Goal: Communication & Community: Participate in discussion

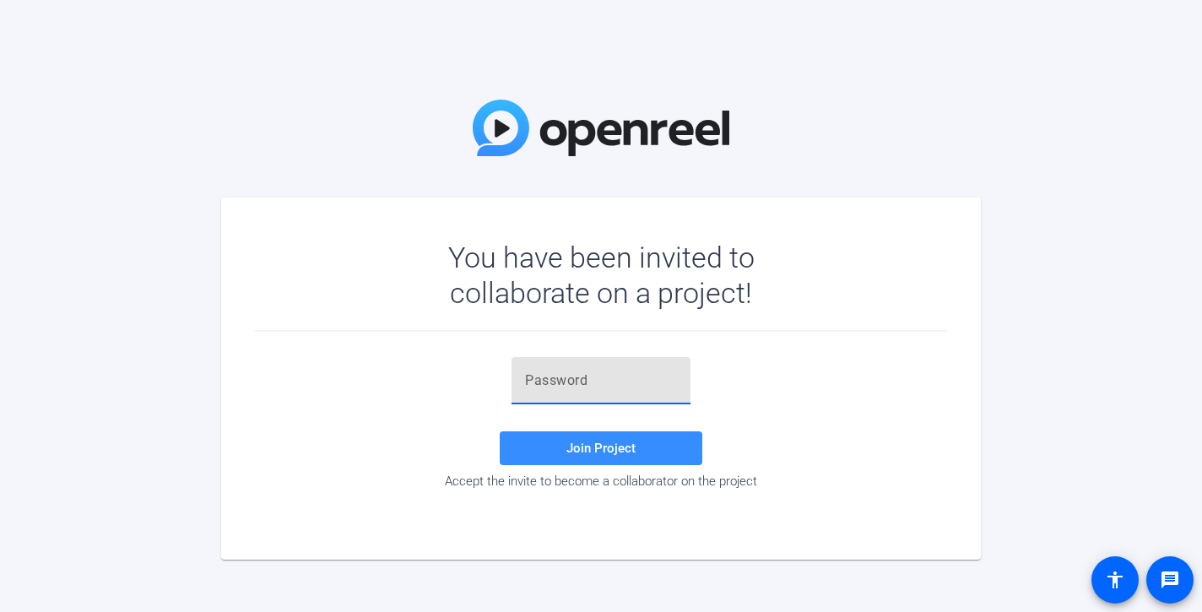
click at [560, 387] on input "text" at bounding box center [601, 380] width 152 height 20
paste input "tK^i$j"
type input "tK^i$j"
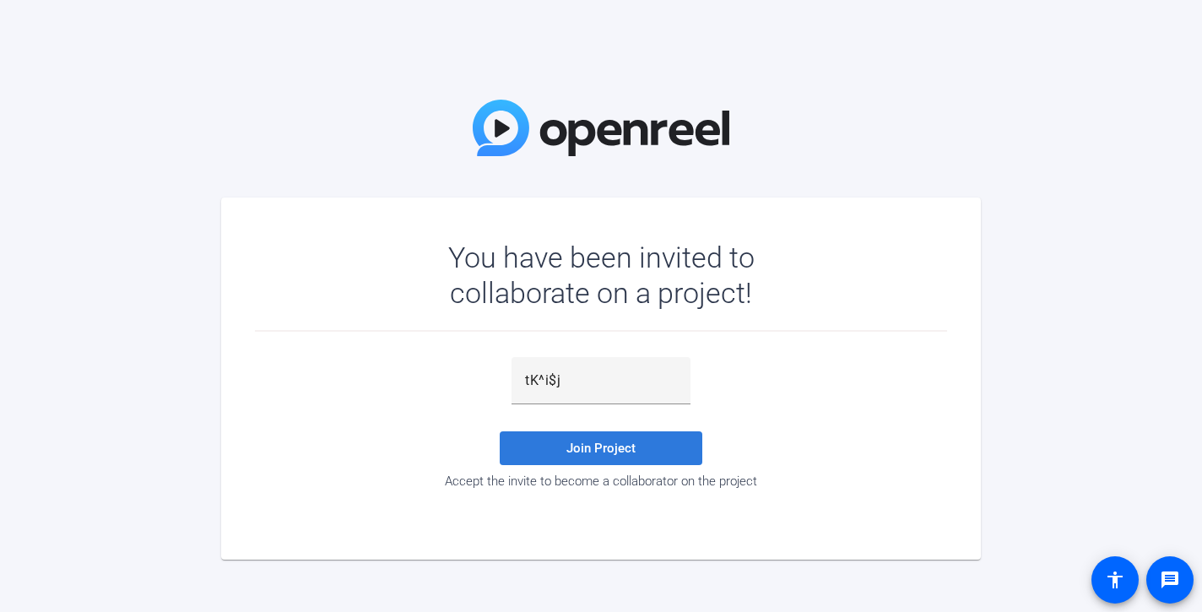
click at [577, 444] on span "Join Project" at bounding box center [600, 447] width 69 height 15
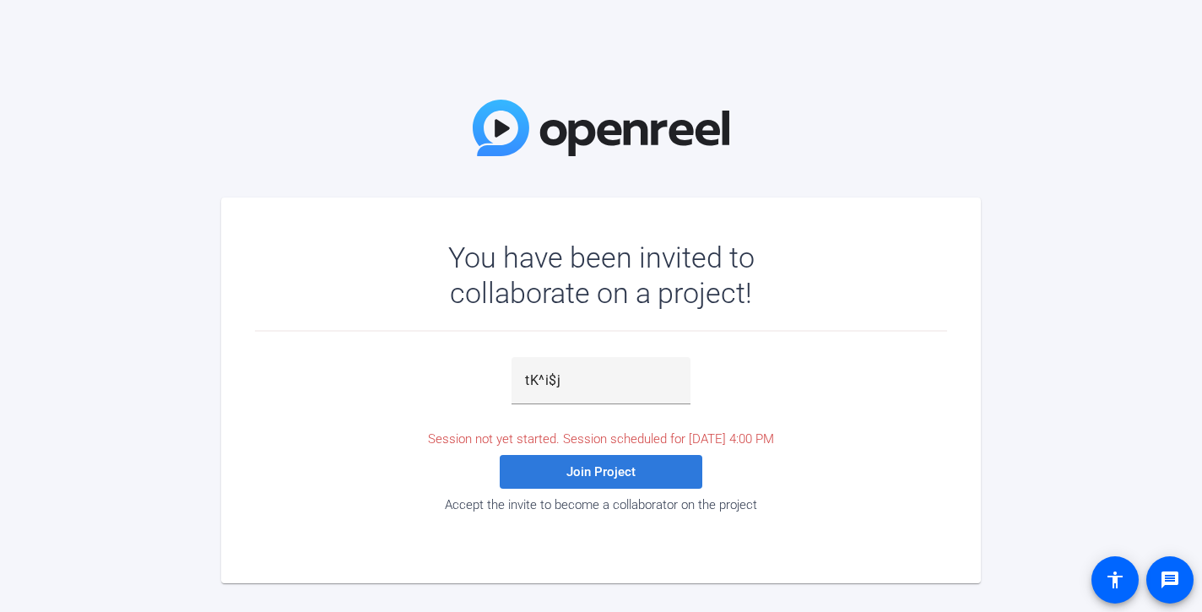
click at [536, 464] on span at bounding box center [601, 471] width 203 height 41
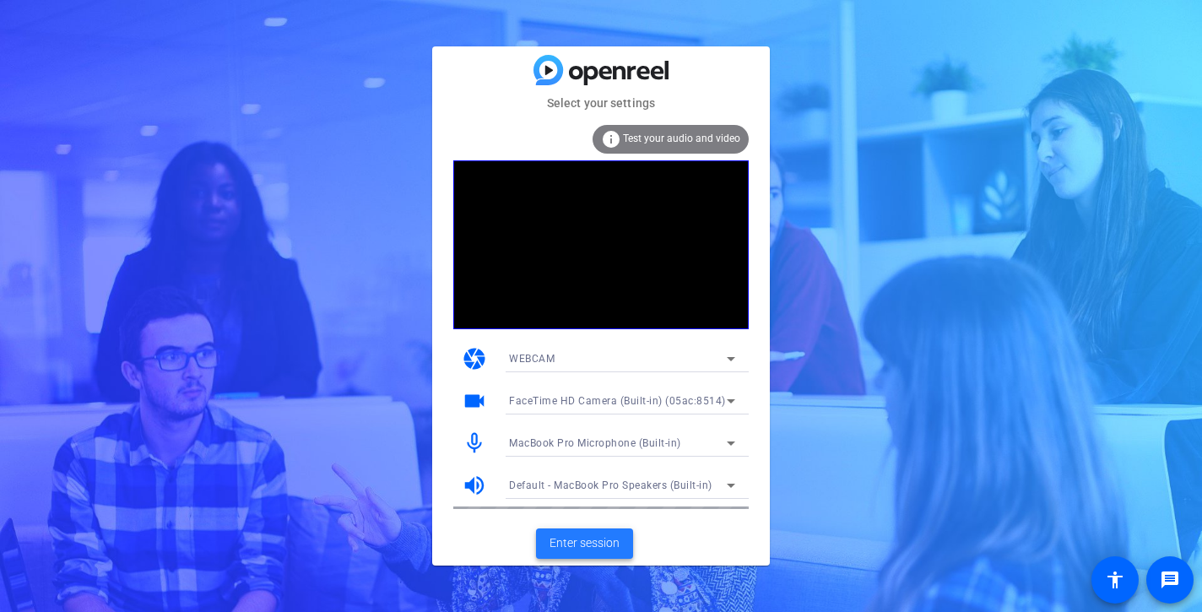
click at [576, 540] on span "Enter session" at bounding box center [584, 543] width 70 height 18
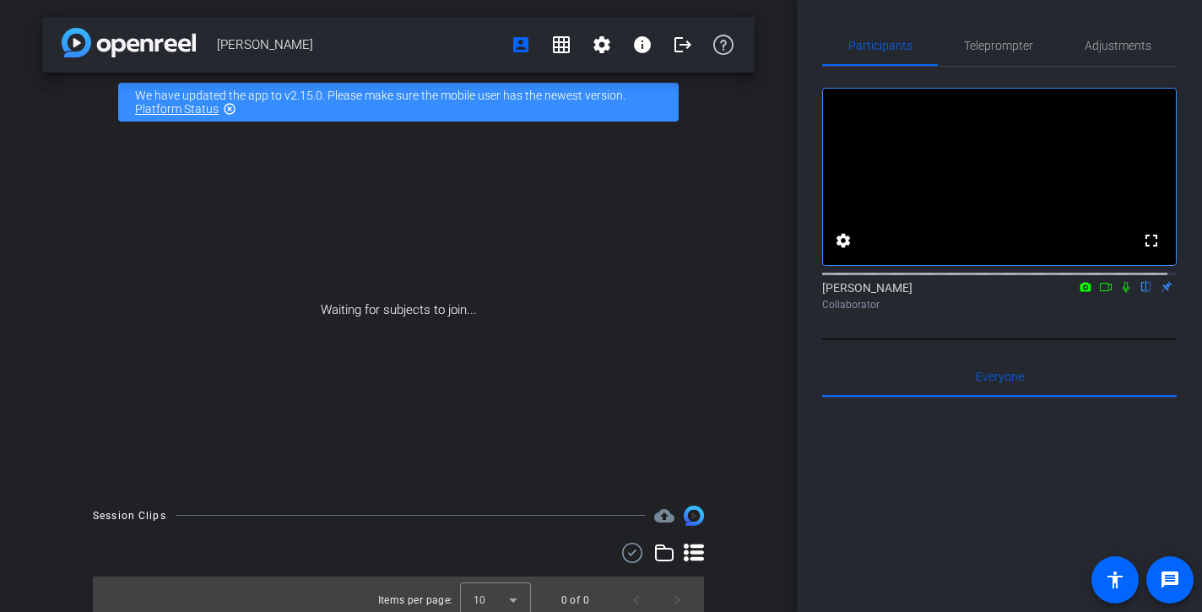
click at [1119, 293] on icon at bounding box center [1126, 287] width 14 height 12
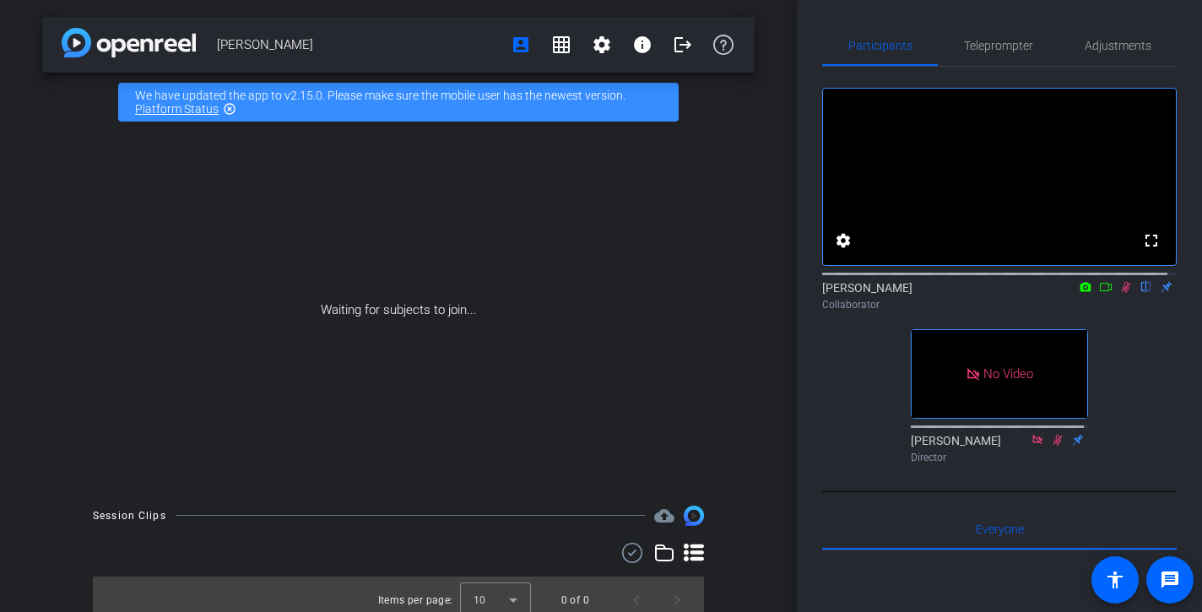
click at [1119, 293] on icon at bounding box center [1126, 287] width 14 height 12
click at [1122, 293] on icon at bounding box center [1125, 287] width 7 height 11
click at [1121, 293] on icon at bounding box center [1125, 287] width 9 height 11
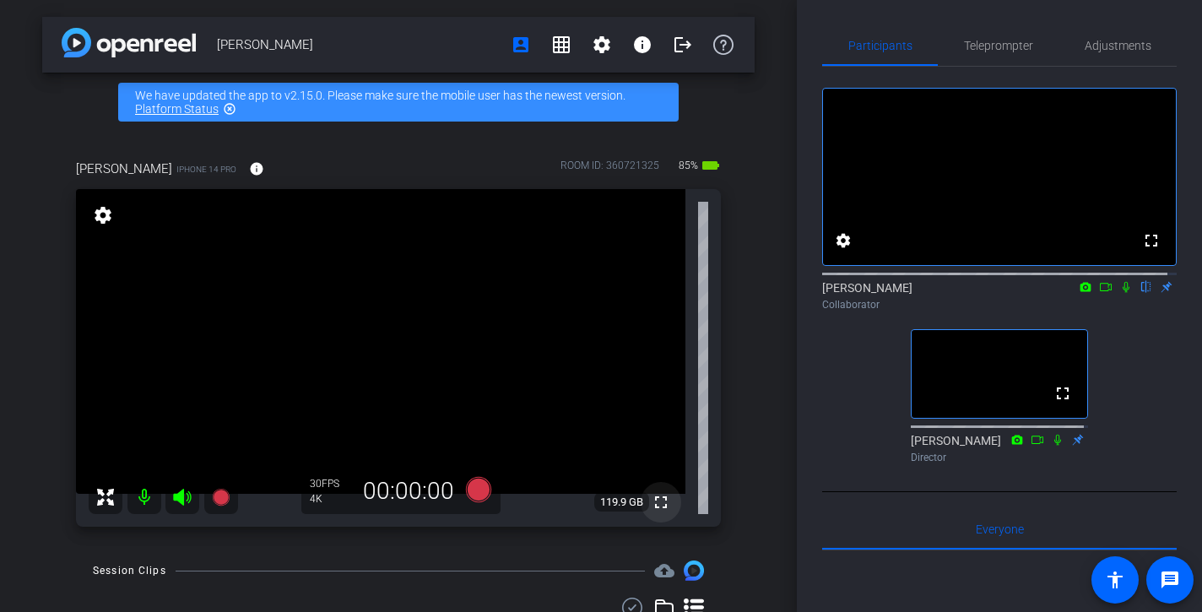
click at [651, 501] on mat-icon "fullscreen" at bounding box center [661, 502] width 20 height 20
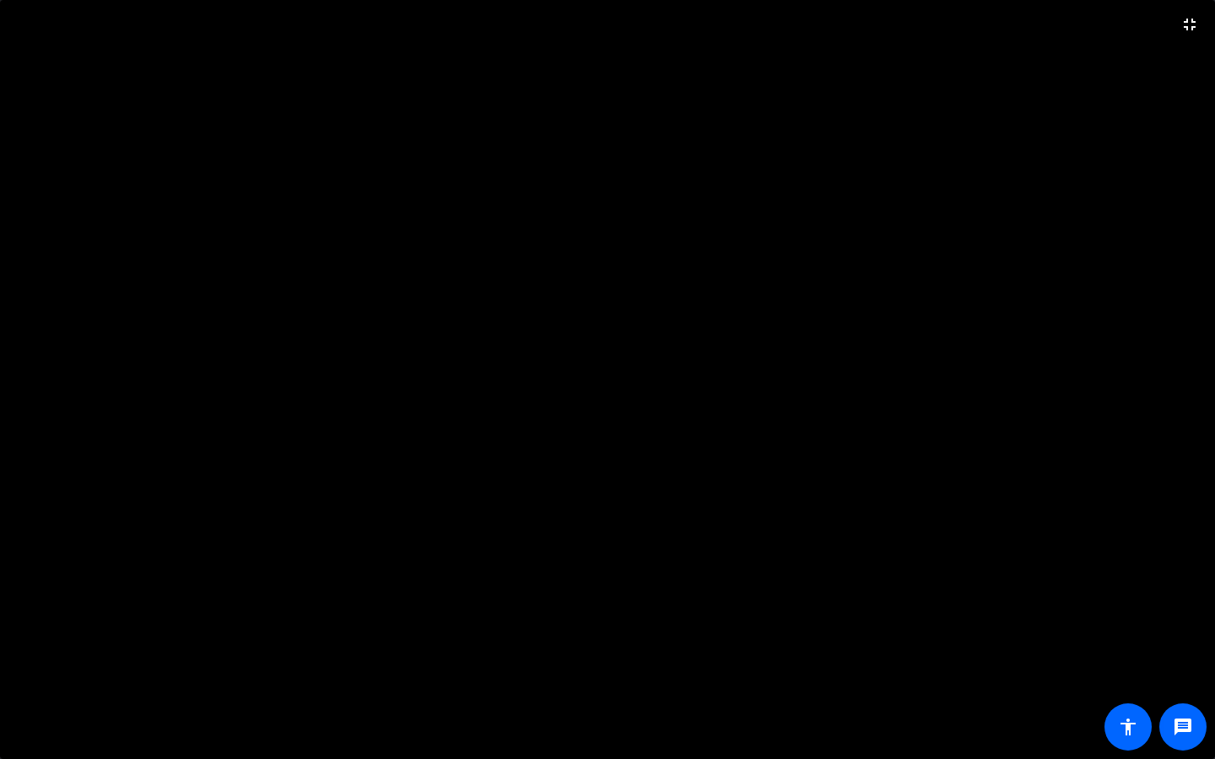
click at [1157, 611] on video at bounding box center [607, 379] width 1215 height 759
click at [1193, 611] on video at bounding box center [607, 379] width 1215 height 759
click at [1190, 25] on mat-icon "fullscreen_exit" at bounding box center [1190, 24] width 20 height 20
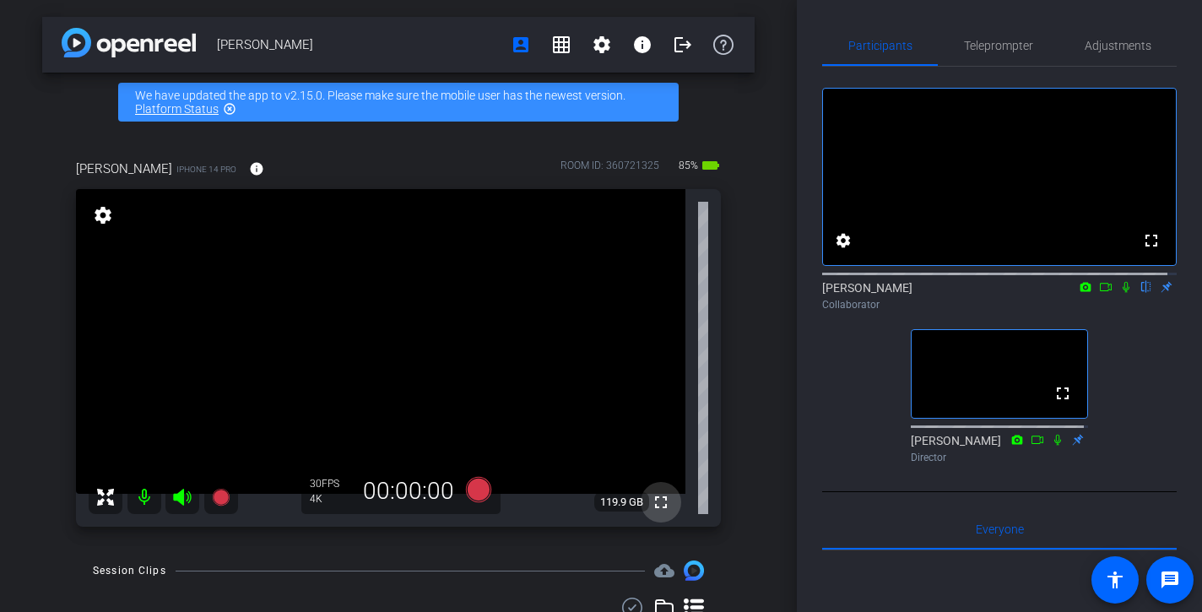
click at [651, 494] on mat-icon "fullscreen" at bounding box center [661, 502] width 20 height 20
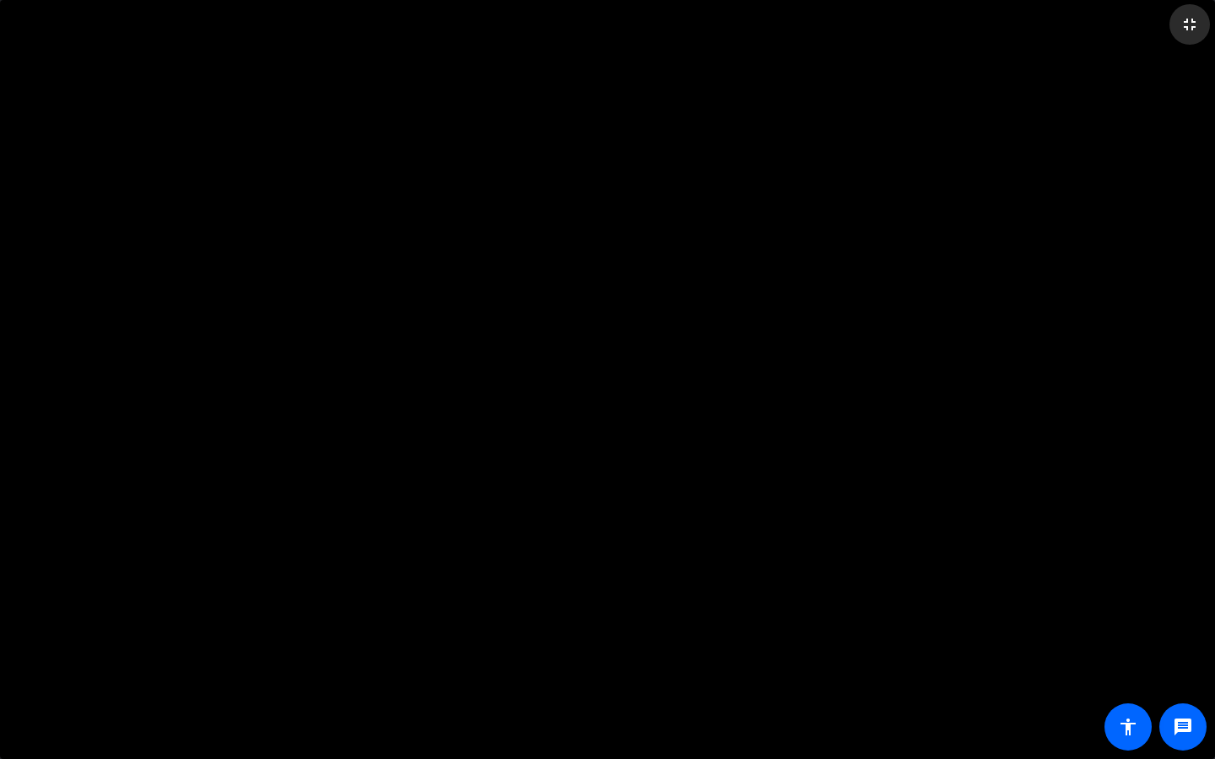
click at [1191, 26] on mat-icon "fullscreen_exit" at bounding box center [1190, 24] width 20 height 20
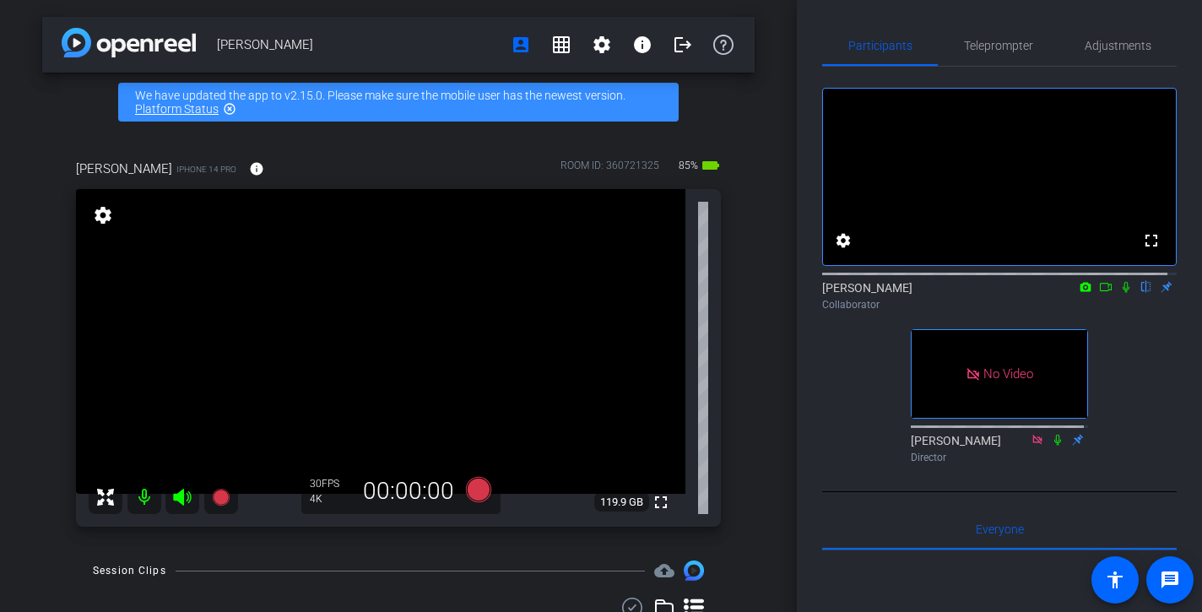
click at [1099, 293] on icon at bounding box center [1106, 287] width 14 height 12
click at [1139, 293] on icon at bounding box center [1146, 287] width 14 height 12
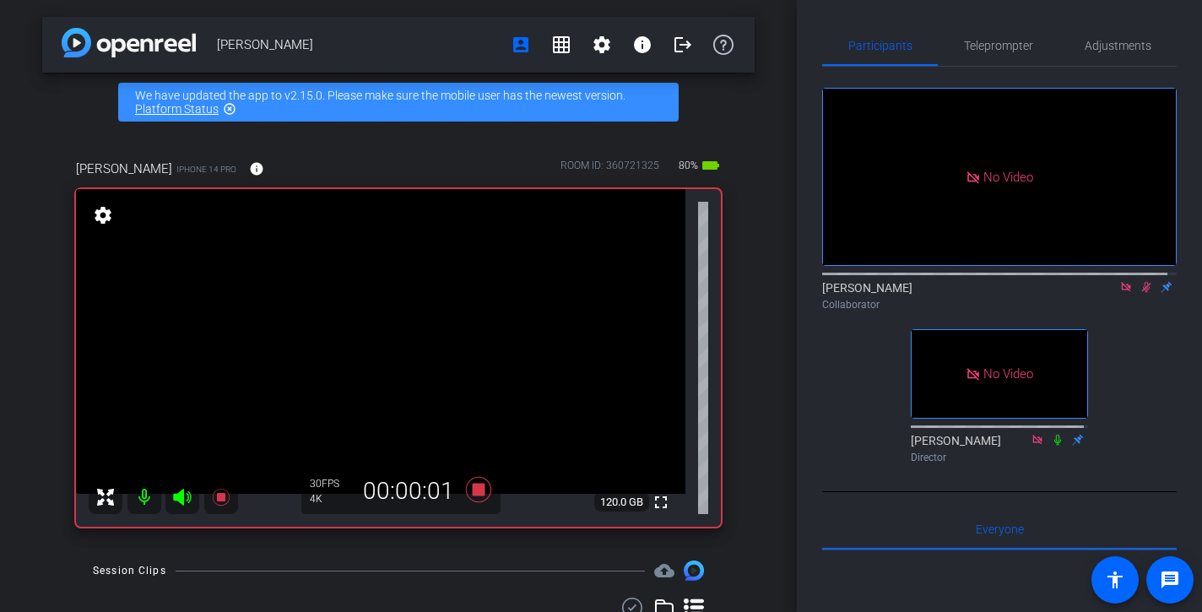
click at [1139, 293] on icon at bounding box center [1146, 287] width 14 height 12
click at [1142, 293] on icon at bounding box center [1146, 287] width 9 height 11
click at [1139, 293] on icon at bounding box center [1146, 287] width 14 height 12
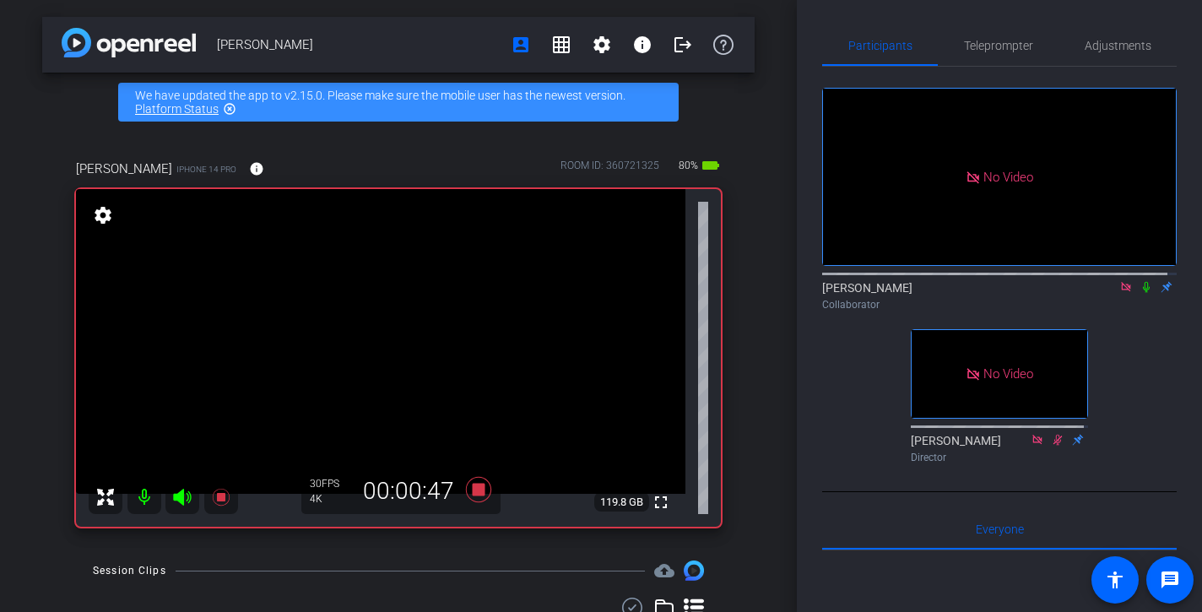
click at [1139, 293] on icon at bounding box center [1146, 287] width 14 height 12
click at [1142, 293] on icon at bounding box center [1145, 287] width 7 height 11
click at [1142, 293] on icon at bounding box center [1146, 287] width 9 height 11
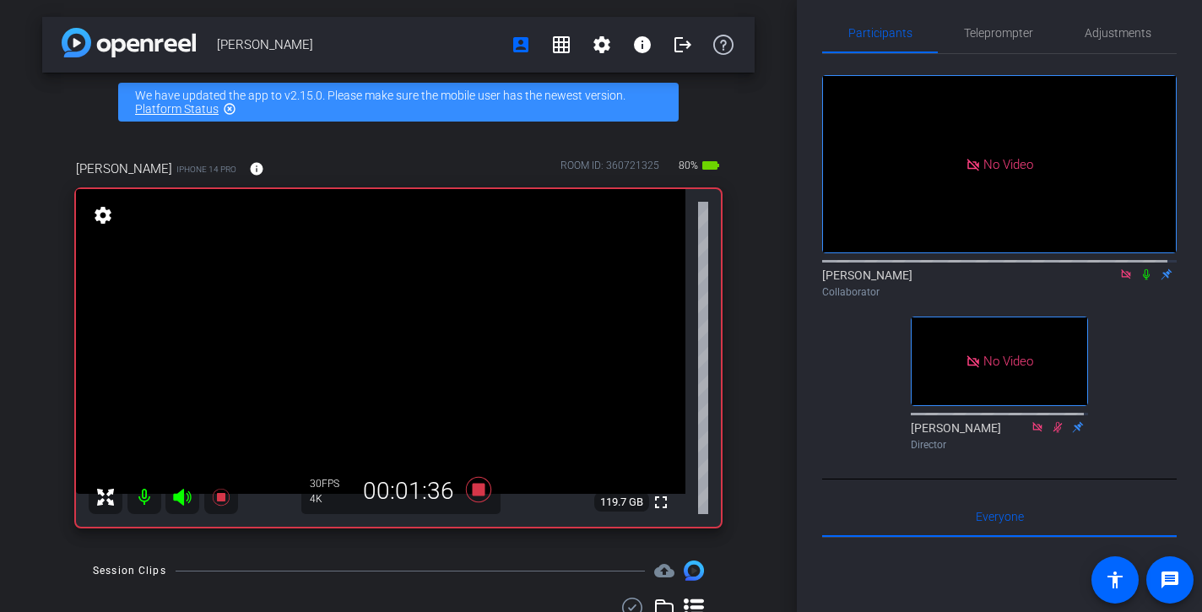
click at [1134, 300] on div "Collaborator" at bounding box center [999, 291] width 354 height 15
click at [1139, 279] on icon at bounding box center [1146, 273] width 14 height 12
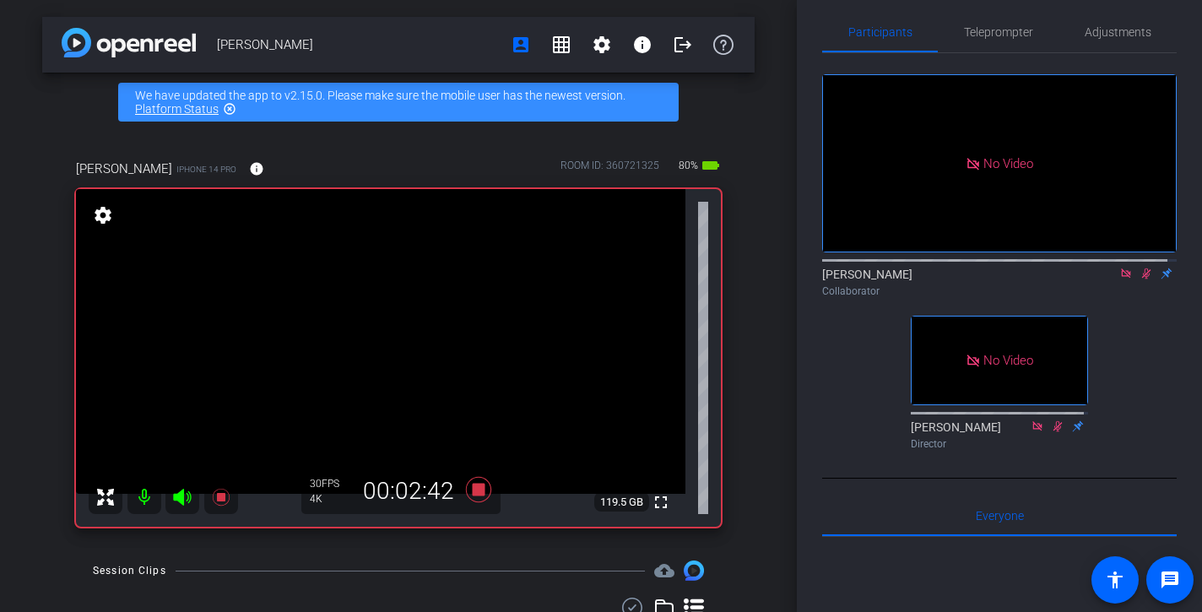
click at [1142, 279] on icon at bounding box center [1146, 273] width 9 height 11
click at [1142, 279] on icon at bounding box center [1145, 273] width 7 height 11
click at [1139, 279] on icon at bounding box center [1146, 273] width 14 height 12
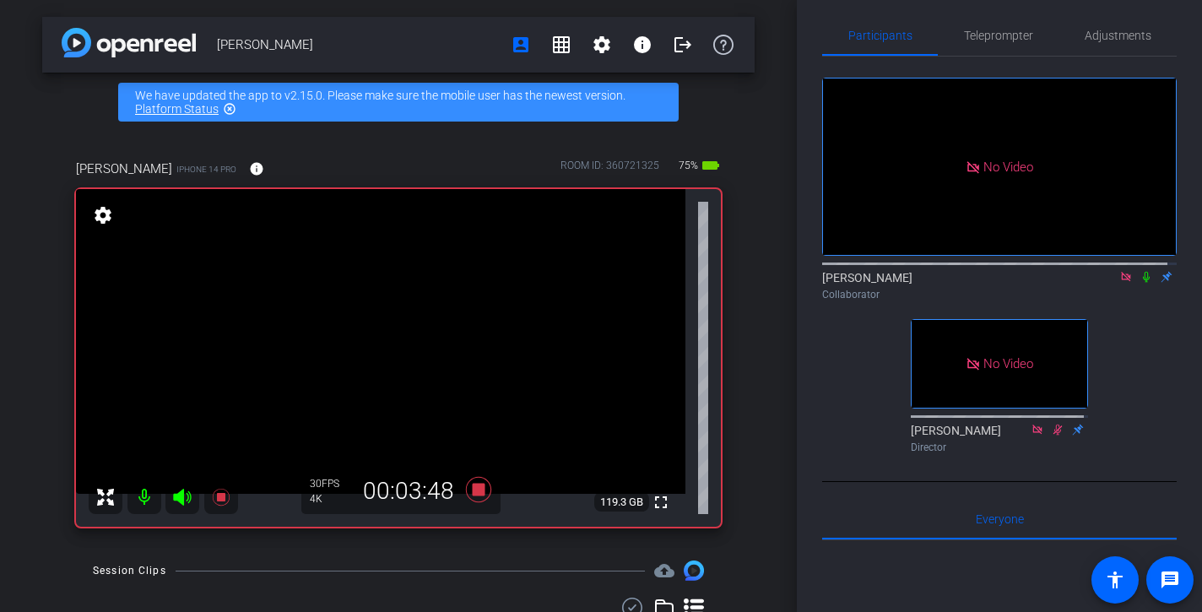
click at [1139, 283] on icon at bounding box center [1146, 277] width 14 height 12
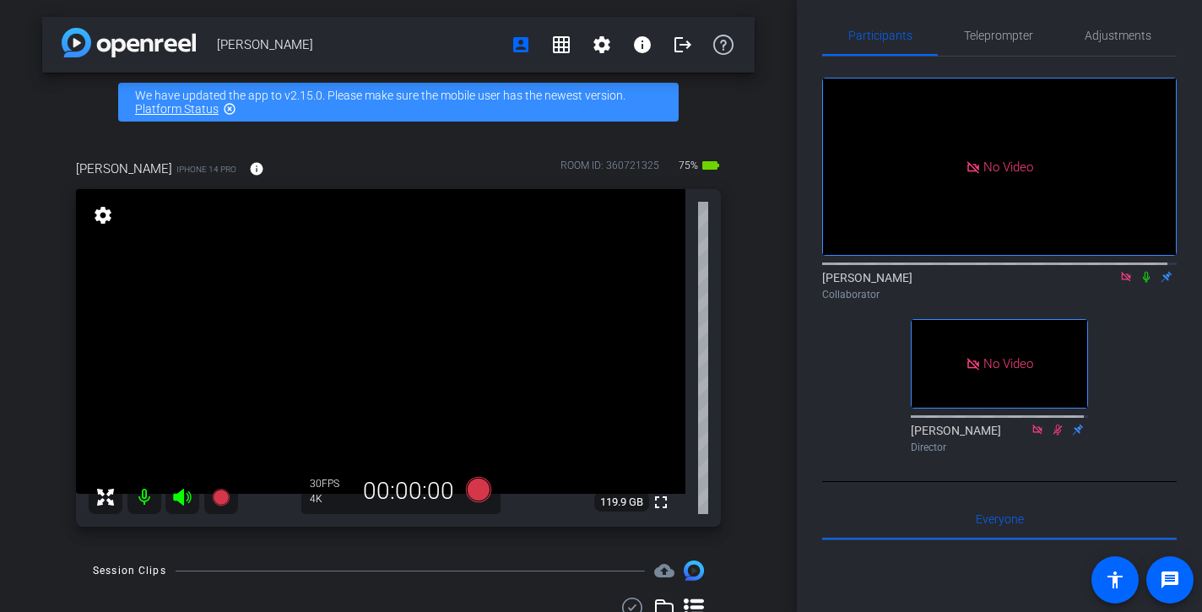
click at [1139, 283] on icon at bounding box center [1146, 277] width 14 height 12
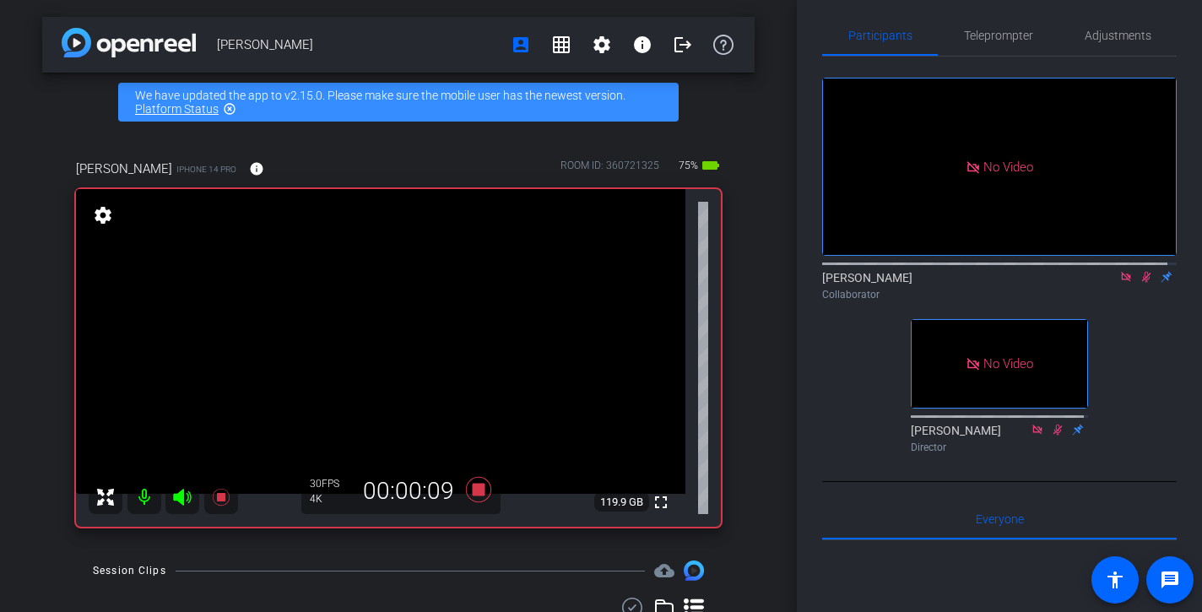
click at [1139, 283] on icon at bounding box center [1146, 277] width 14 height 12
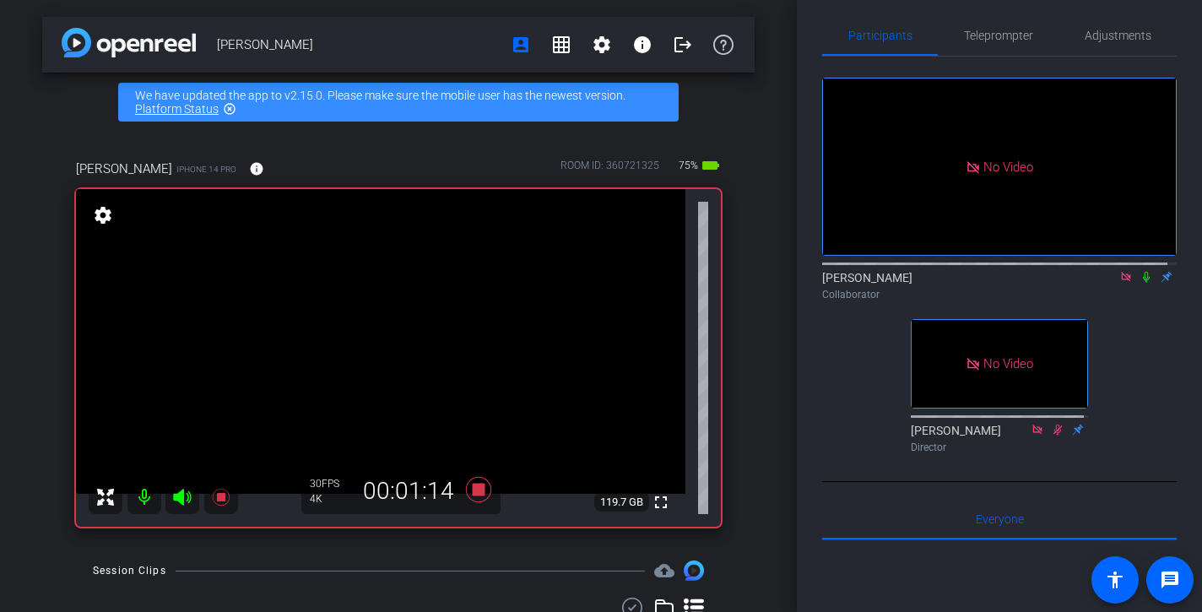
click at [1139, 283] on icon at bounding box center [1146, 277] width 14 height 12
click at [1141, 283] on icon at bounding box center [1146, 277] width 14 height 12
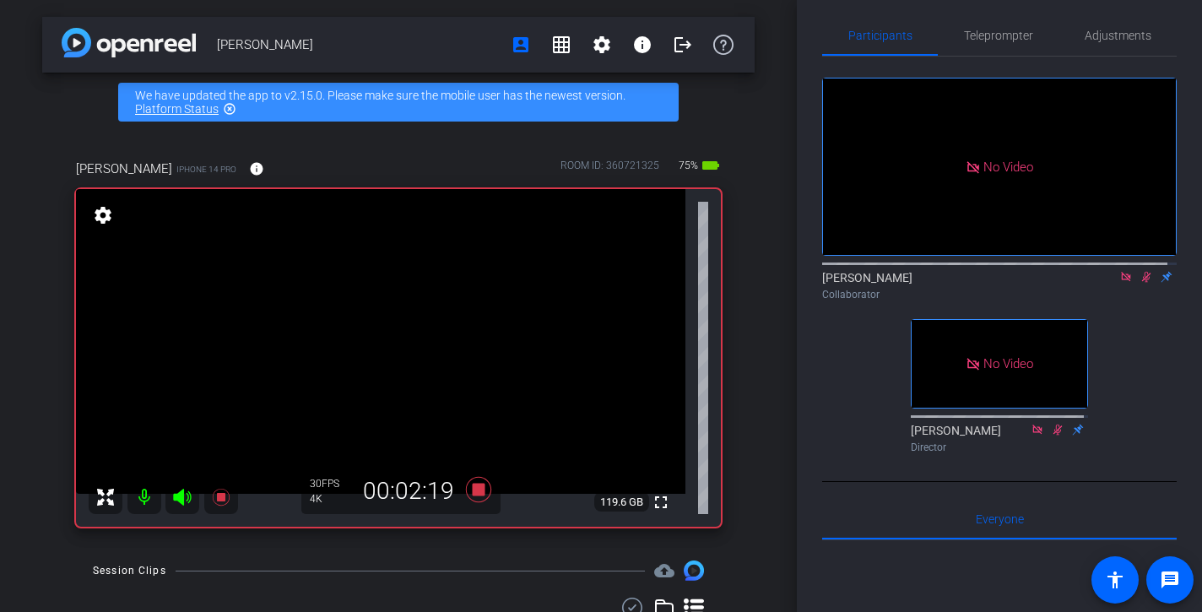
click at [1141, 283] on icon at bounding box center [1146, 277] width 14 height 12
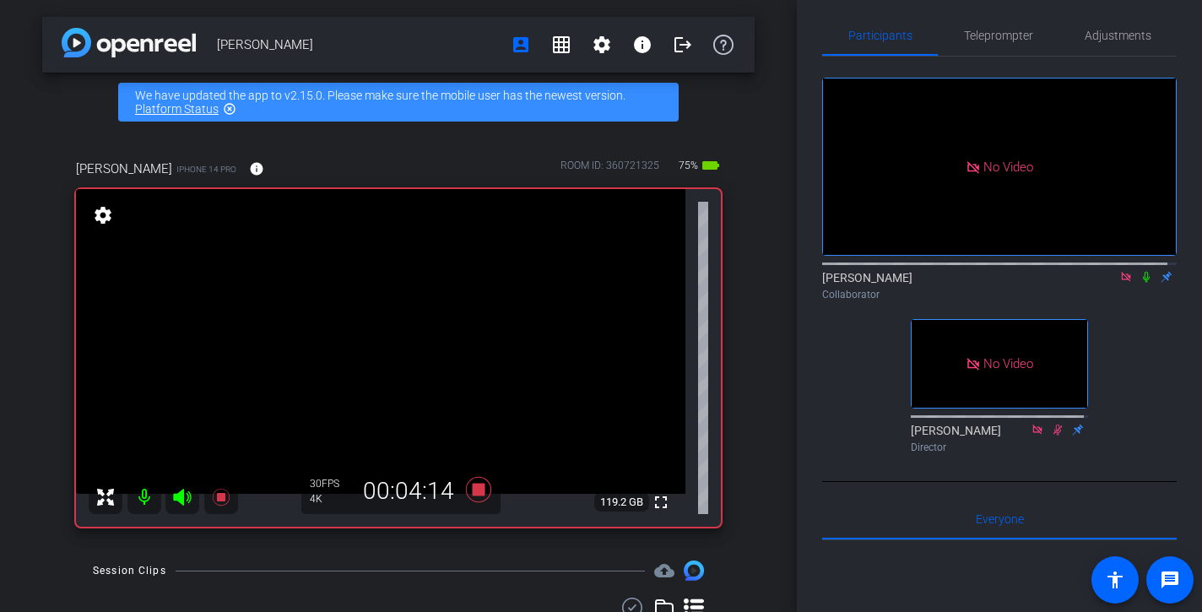
click at [1141, 283] on icon at bounding box center [1146, 277] width 14 height 12
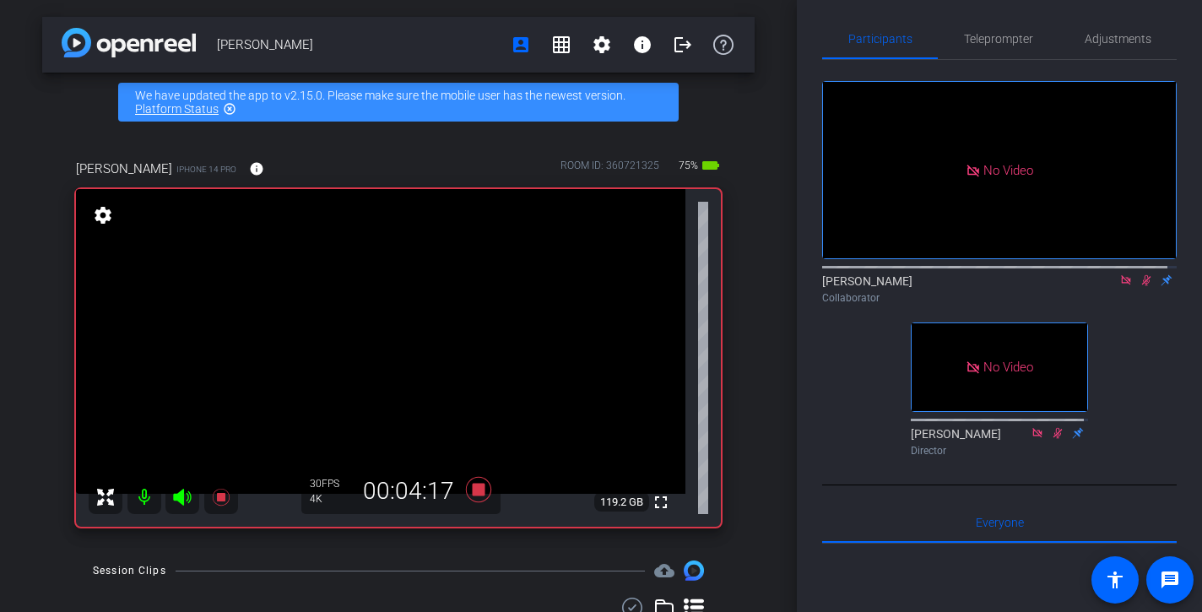
click at [1147, 292] on div "[PERSON_NAME] Collaborator" at bounding box center [999, 289] width 354 height 33
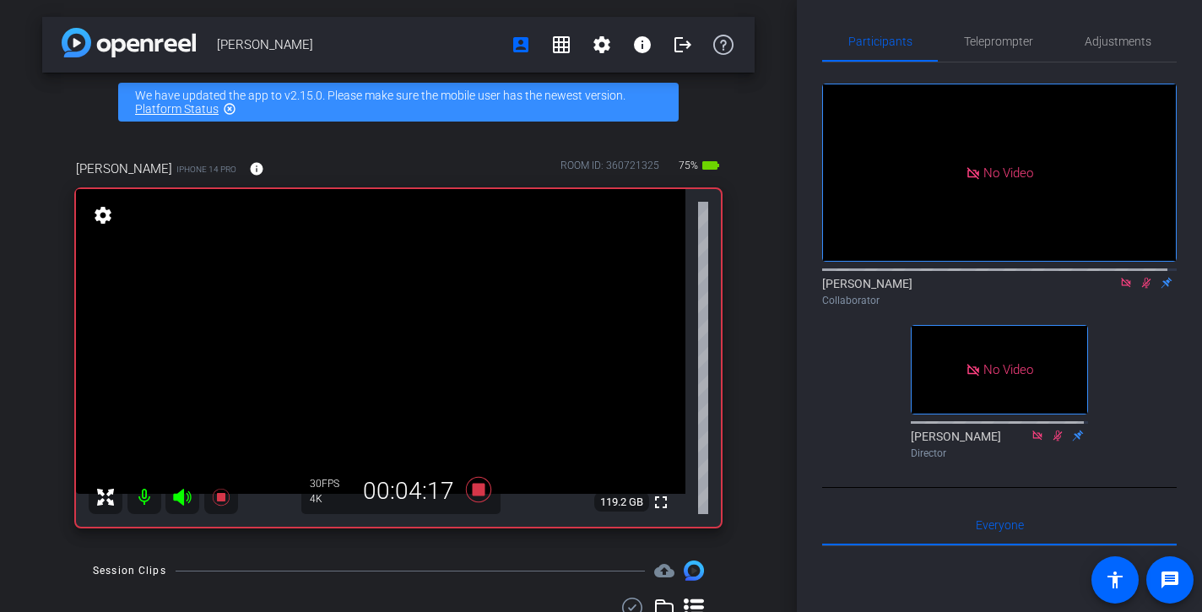
scroll to position [3, 0]
click at [1139, 289] on icon at bounding box center [1146, 284] width 14 height 12
click at [1142, 289] on icon at bounding box center [1145, 283] width 7 height 11
click at [1139, 289] on icon at bounding box center [1146, 284] width 14 height 12
click at [1142, 289] on icon at bounding box center [1145, 283] width 7 height 11
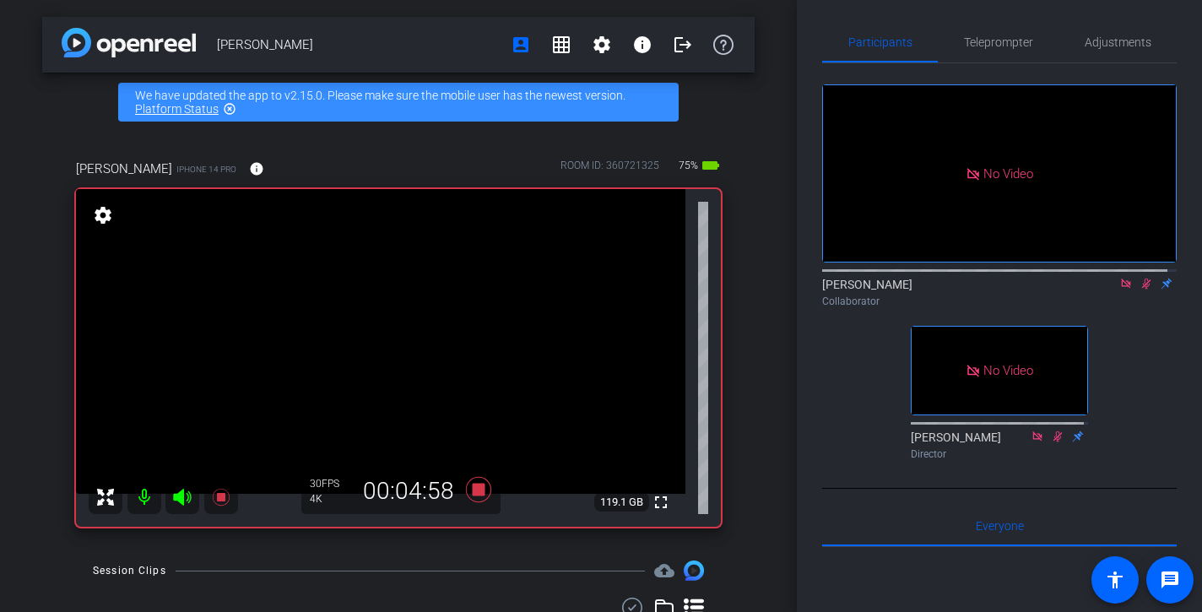
click at [1139, 289] on icon at bounding box center [1146, 284] width 14 height 12
click at [1142, 289] on icon at bounding box center [1145, 283] width 7 height 11
click at [1139, 289] on icon at bounding box center [1146, 284] width 14 height 12
click at [1142, 289] on icon at bounding box center [1145, 283] width 7 height 11
click at [1139, 289] on icon at bounding box center [1146, 284] width 14 height 12
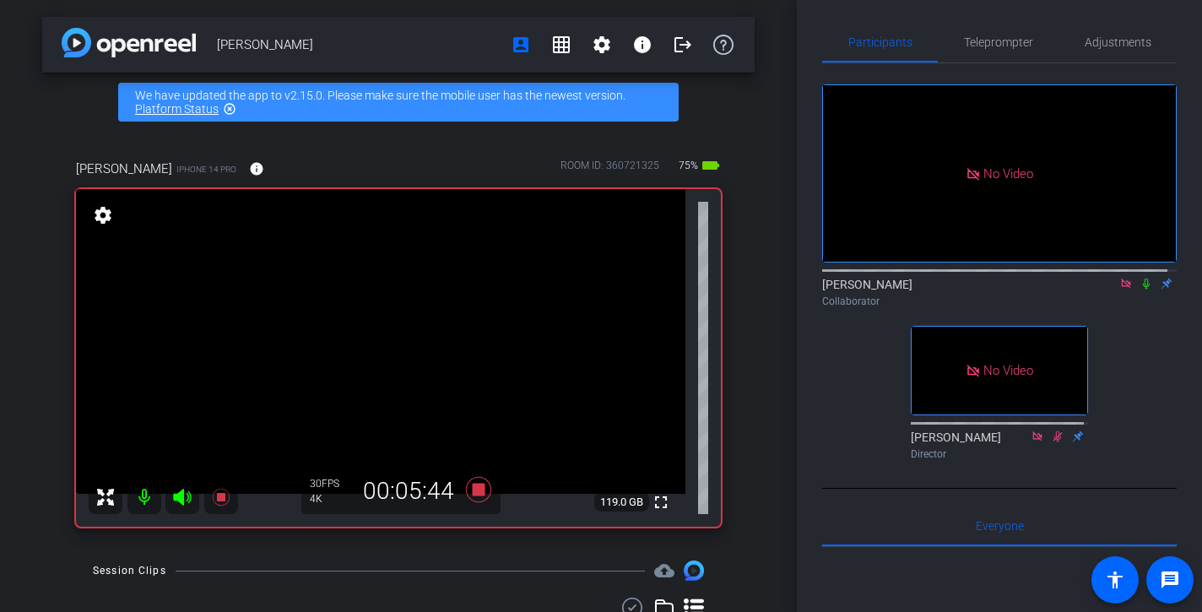
click at [1142, 289] on icon at bounding box center [1145, 283] width 7 height 11
click at [1139, 289] on icon at bounding box center [1146, 284] width 14 height 12
click at [1138, 291] on mat-icon at bounding box center [1146, 283] width 20 height 15
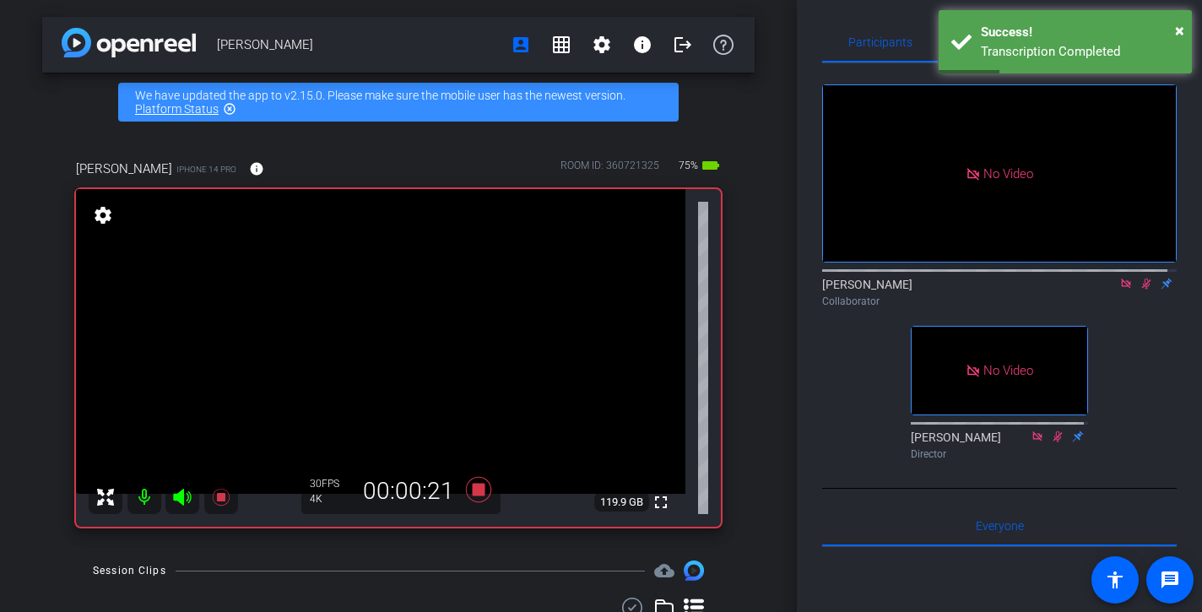
click at [1142, 289] on icon at bounding box center [1146, 283] width 9 height 11
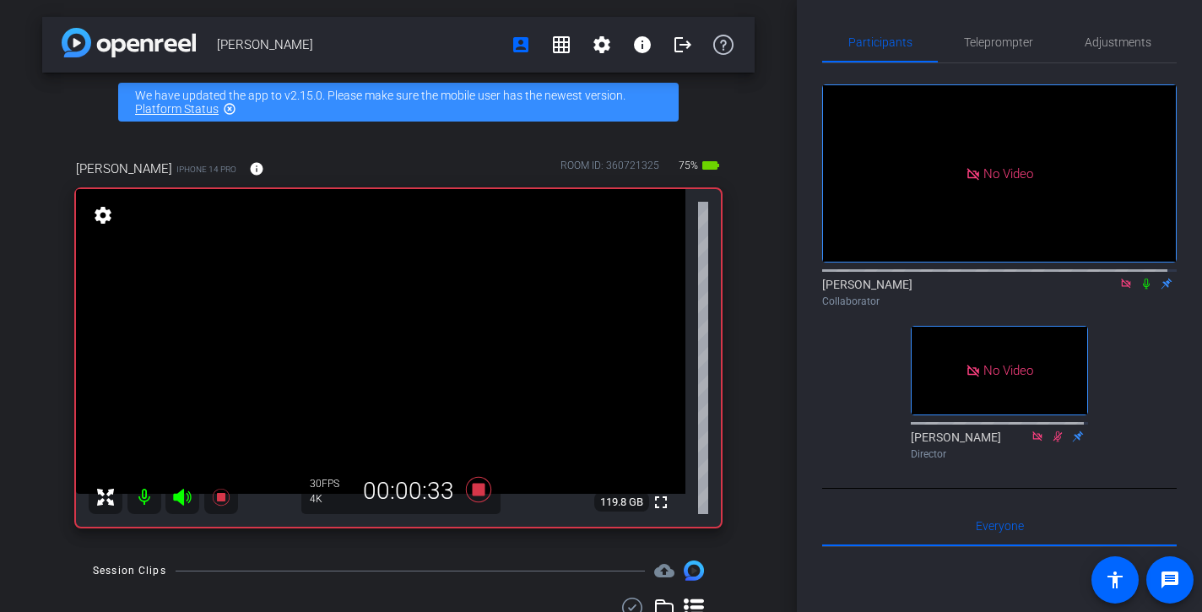
click at [1139, 289] on icon at bounding box center [1146, 284] width 14 height 12
click at [1141, 289] on icon at bounding box center [1146, 284] width 14 height 12
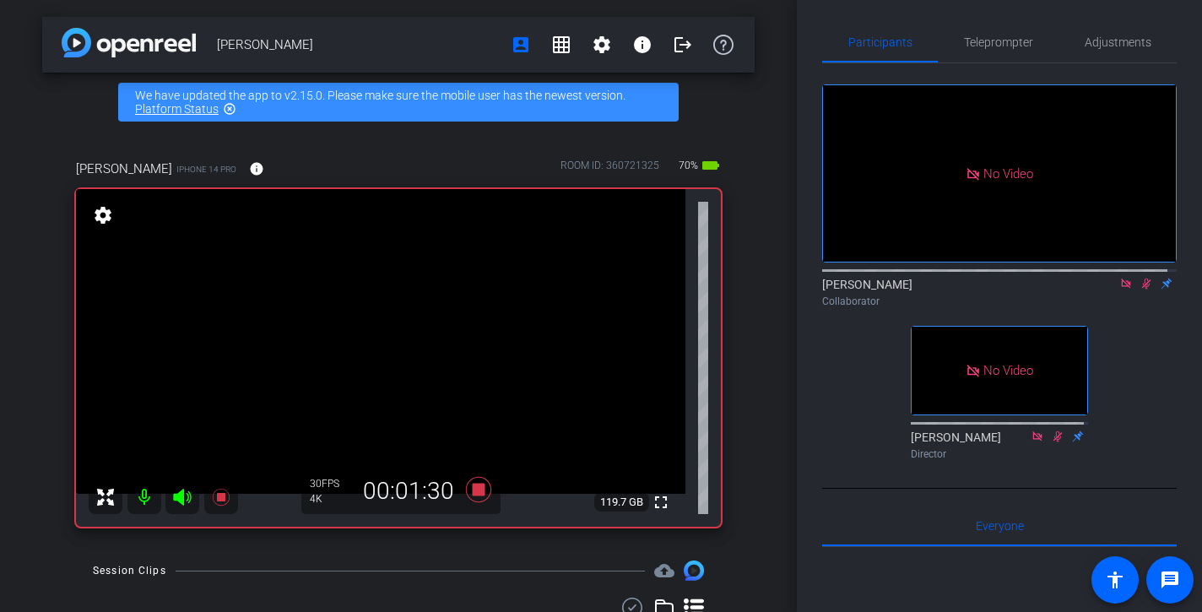
click at [1140, 289] on icon at bounding box center [1146, 284] width 14 height 12
click at [1141, 289] on icon at bounding box center [1146, 284] width 14 height 12
click at [1142, 289] on icon at bounding box center [1145, 283] width 7 height 11
click at [1142, 289] on icon at bounding box center [1146, 283] width 9 height 11
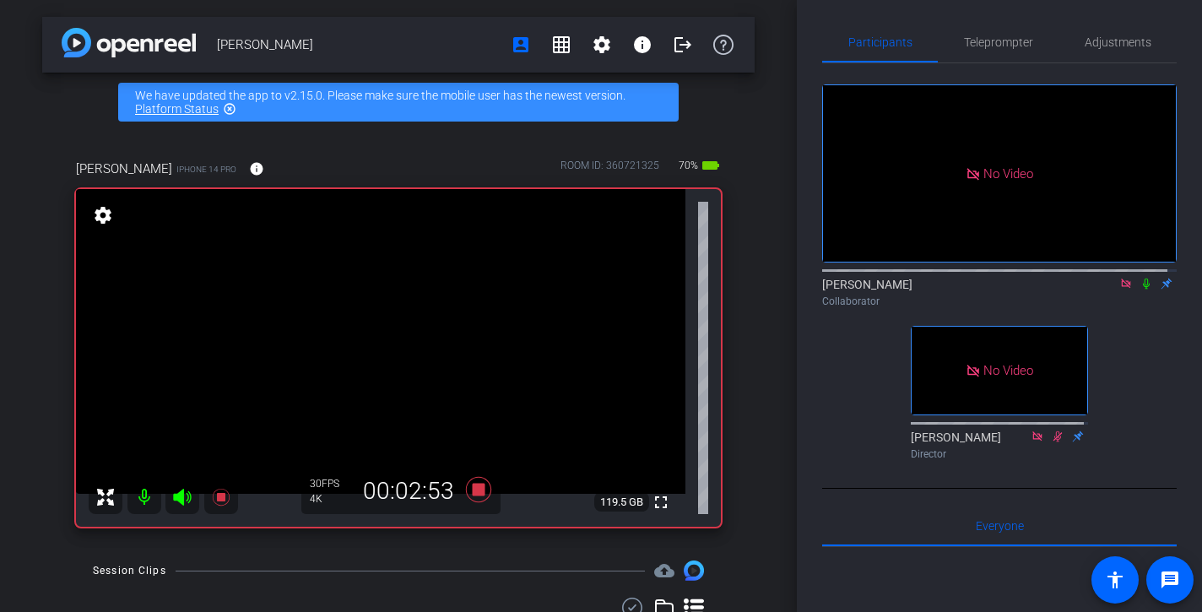
click at [1142, 289] on icon at bounding box center [1145, 283] width 7 height 11
click at [1139, 289] on icon at bounding box center [1146, 284] width 14 height 12
click at [1142, 289] on icon at bounding box center [1146, 283] width 9 height 11
click at [1139, 289] on icon at bounding box center [1146, 284] width 14 height 12
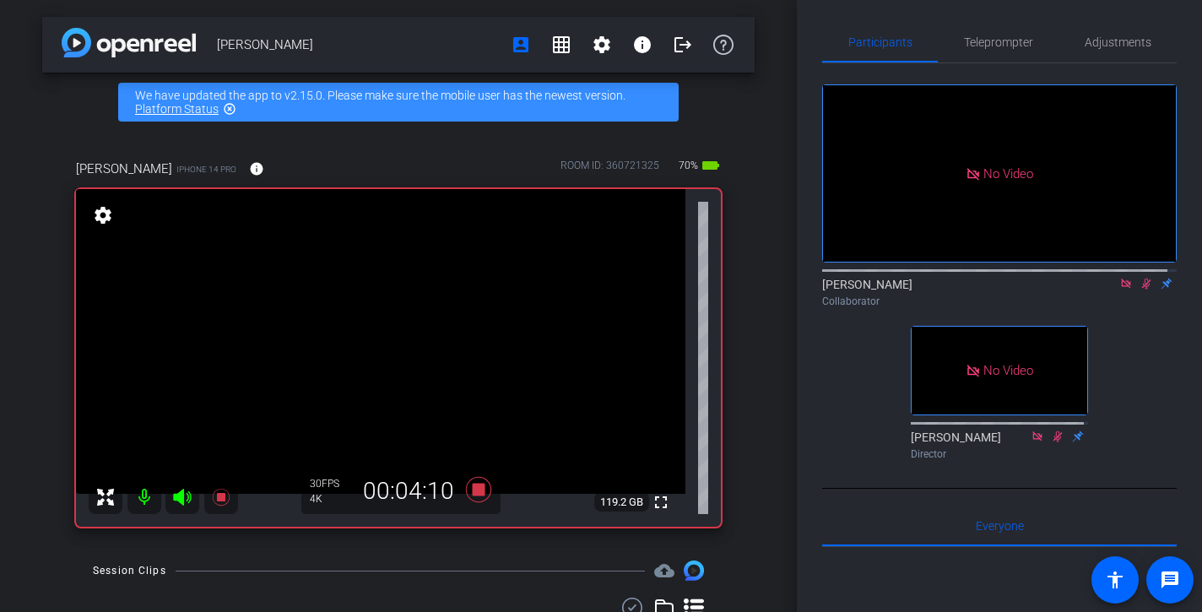
click at [1142, 289] on icon at bounding box center [1146, 283] width 9 height 11
click at [1139, 289] on icon at bounding box center [1146, 284] width 14 height 12
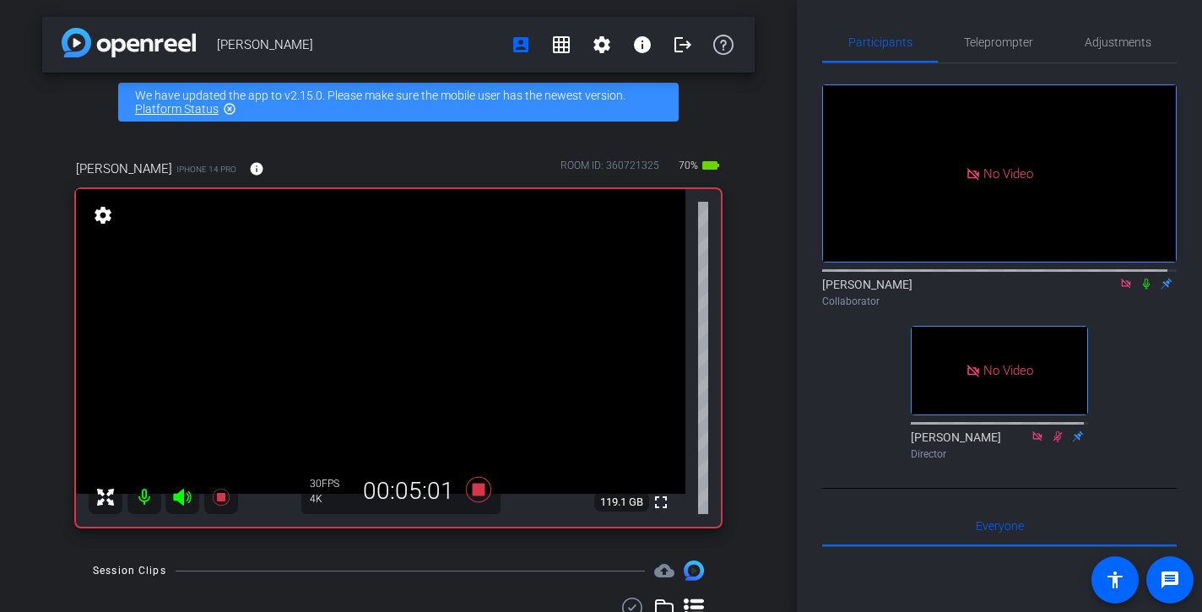
click at [1139, 289] on icon at bounding box center [1146, 284] width 14 height 12
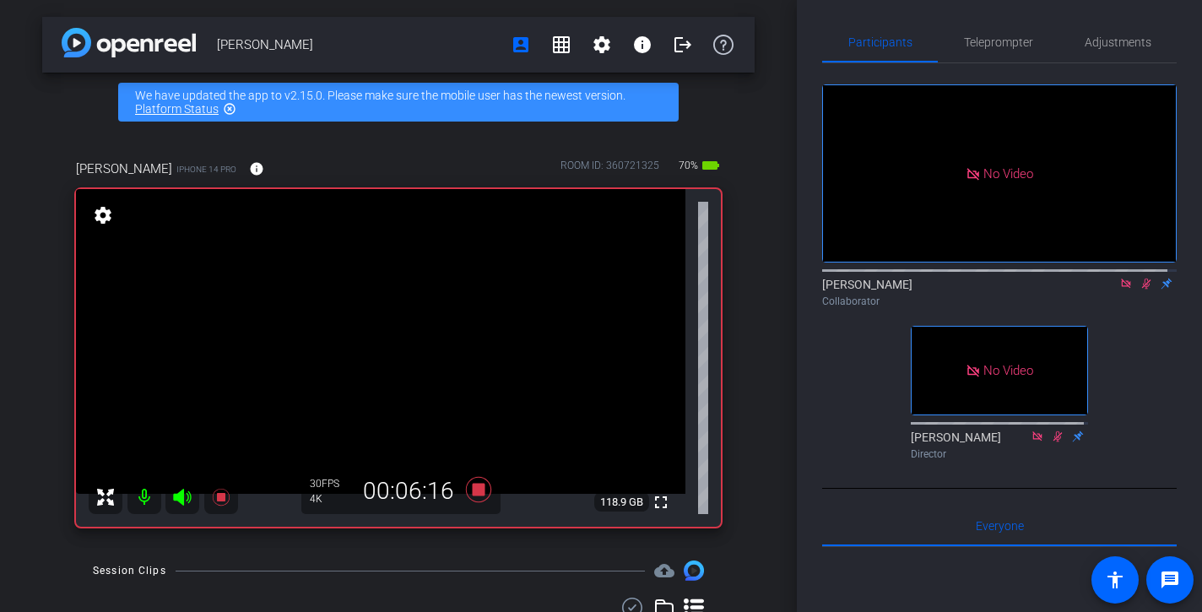
click at [1139, 289] on icon at bounding box center [1146, 284] width 14 height 12
click at [1142, 289] on icon at bounding box center [1145, 283] width 7 height 11
click at [1142, 289] on icon at bounding box center [1146, 283] width 9 height 11
click at [1142, 289] on icon at bounding box center [1145, 283] width 7 height 11
click at [1142, 289] on icon at bounding box center [1146, 283] width 9 height 11
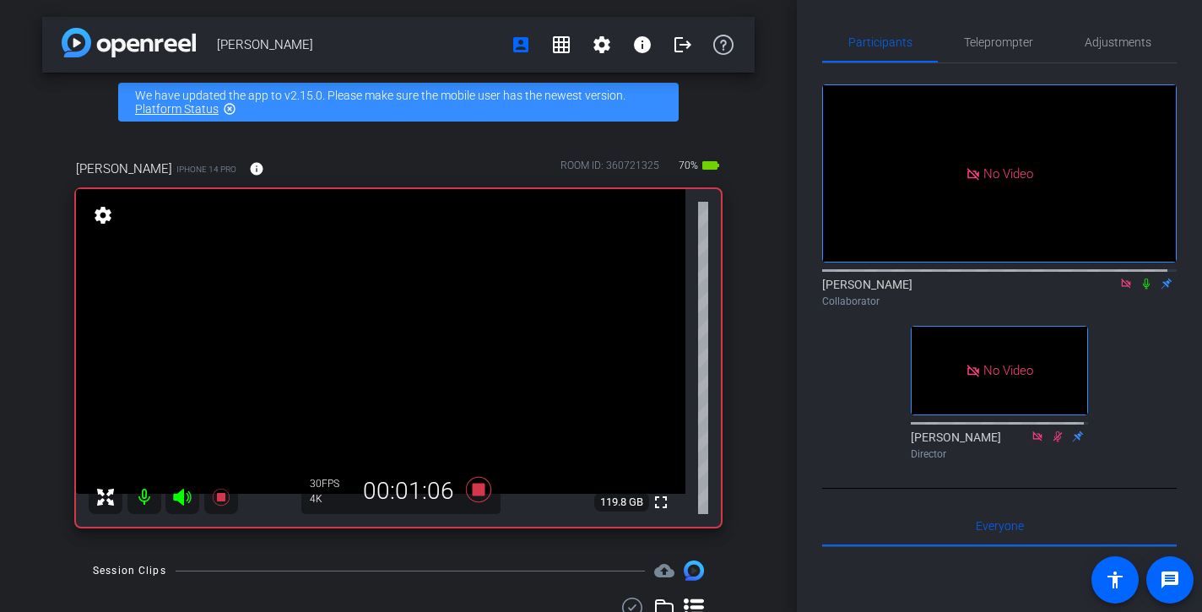
click at [1142, 289] on icon at bounding box center [1145, 283] width 7 height 11
click at [1142, 289] on icon at bounding box center [1146, 283] width 9 height 11
click at [1142, 289] on icon at bounding box center [1145, 283] width 7 height 11
click at [1142, 289] on icon at bounding box center [1146, 283] width 9 height 11
click at [1142, 289] on icon at bounding box center [1145, 283] width 7 height 11
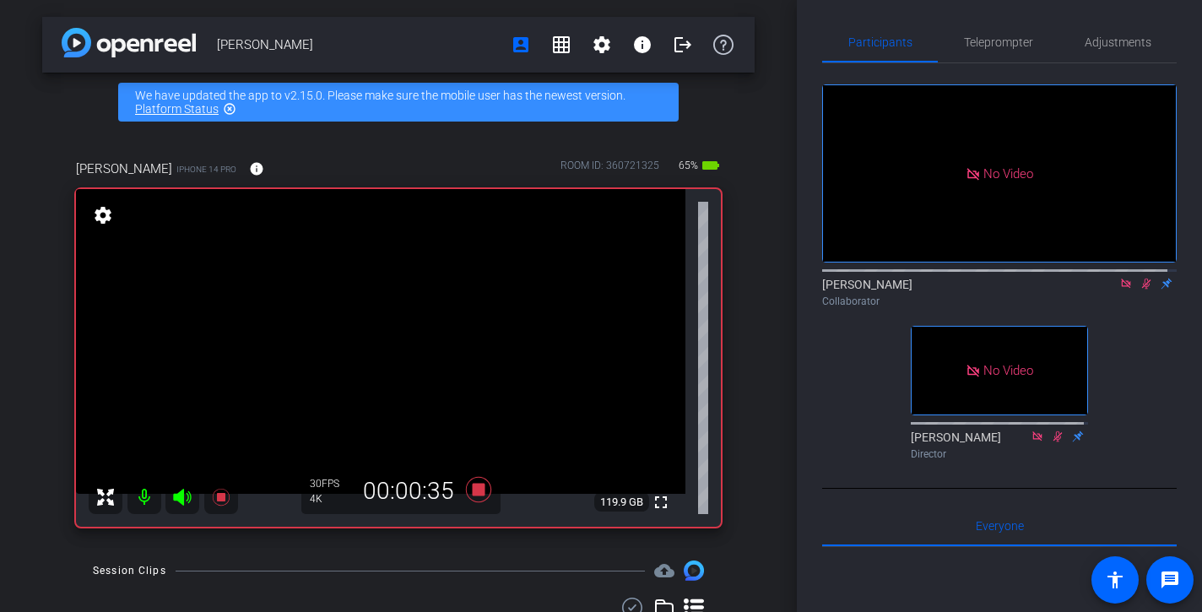
click at [1142, 289] on icon at bounding box center [1146, 283] width 9 height 11
click at [1142, 289] on icon at bounding box center [1145, 283] width 7 height 11
click at [1142, 289] on icon at bounding box center [1146, 283] width 9 height 11
click at [1142, 289] on icon at bounding box center [1145, 283] width 7 height 11
click at [1139, 289] on icon at bounding box center [1146, 284] width 14 height 12
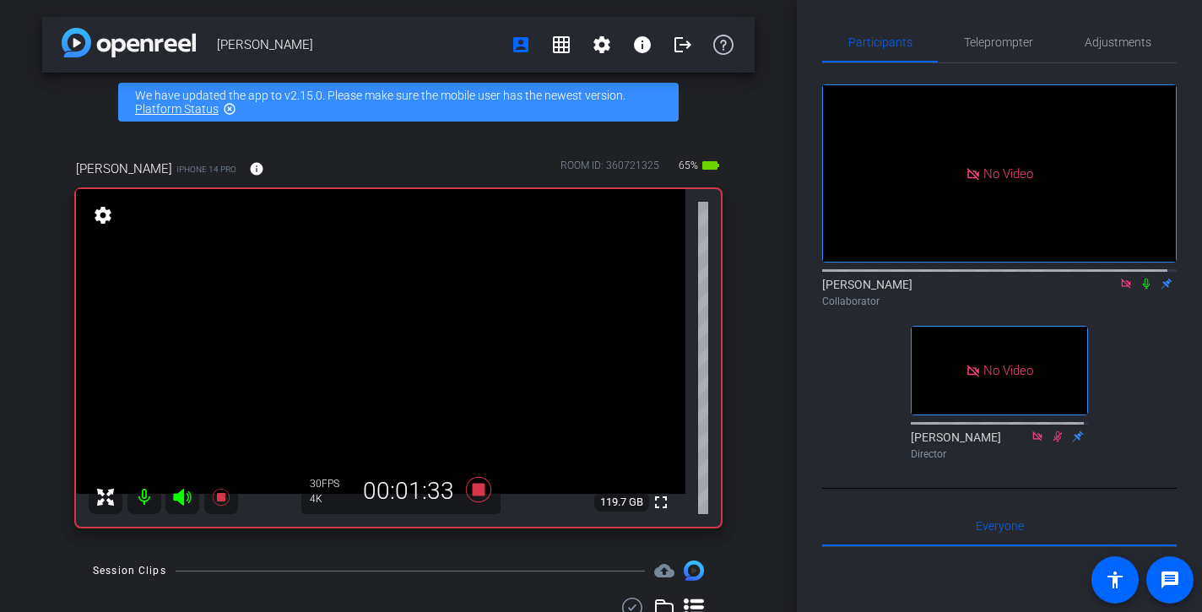
click at [1139, 289] on icon at bounding box center [1146, 284] width 14 height 12
click at [1142, 289] on icon at bounding box center [1145, 283] width 7 height 11
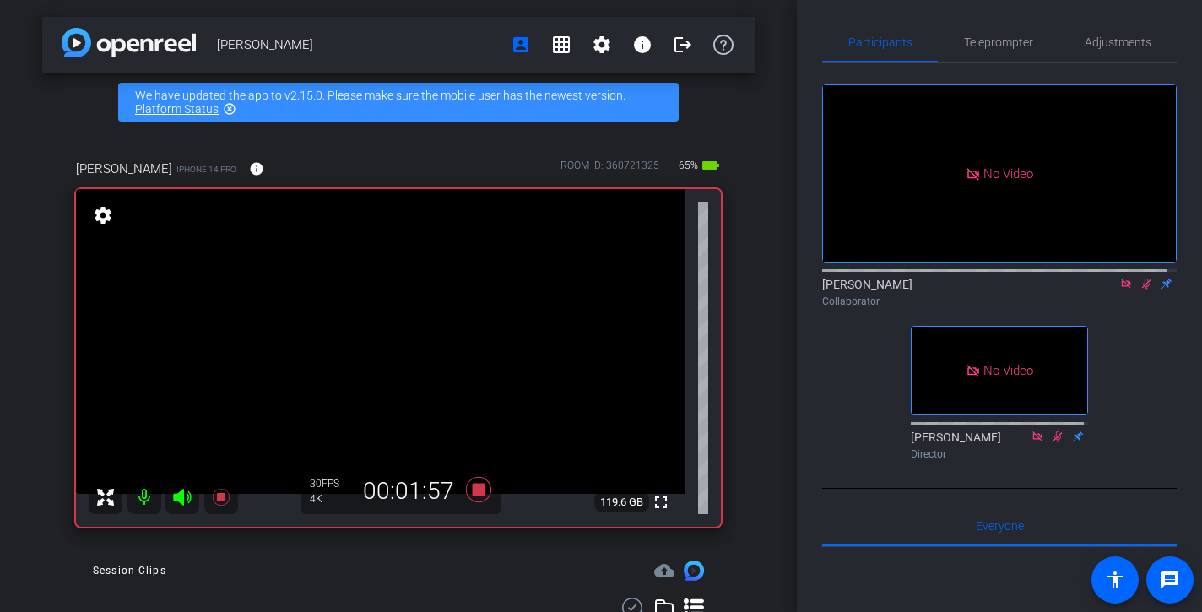
click at [1142, 289] on icon at bounding box center [1146, 283] width 9 height 11
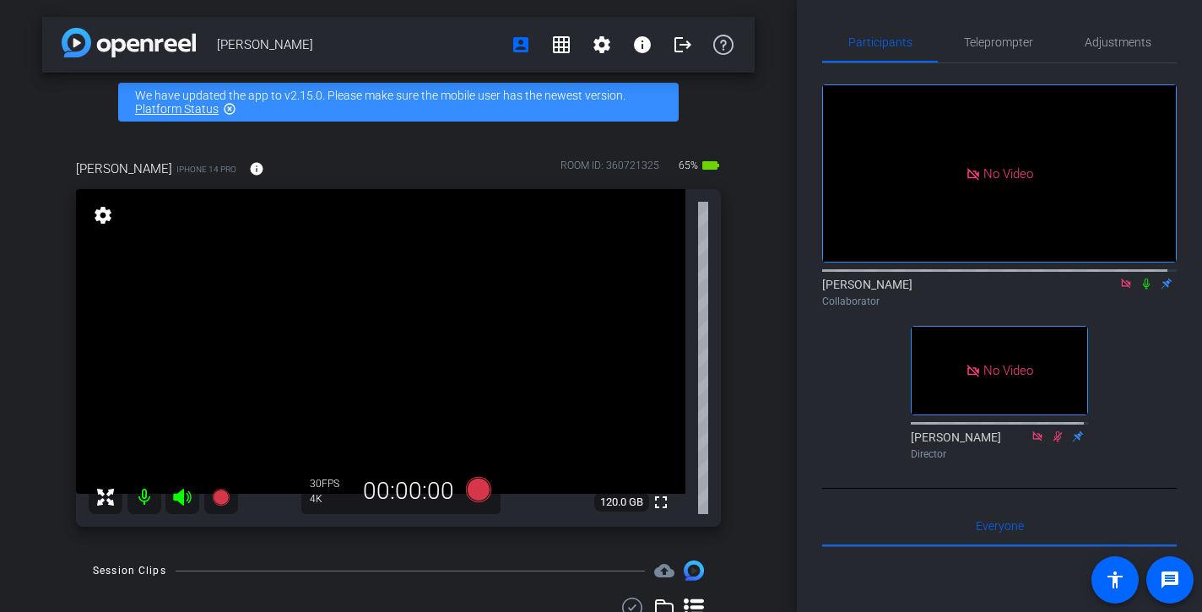
click at [1139, 289] on icon at bounding box center [1146, 284] width 14 height 12
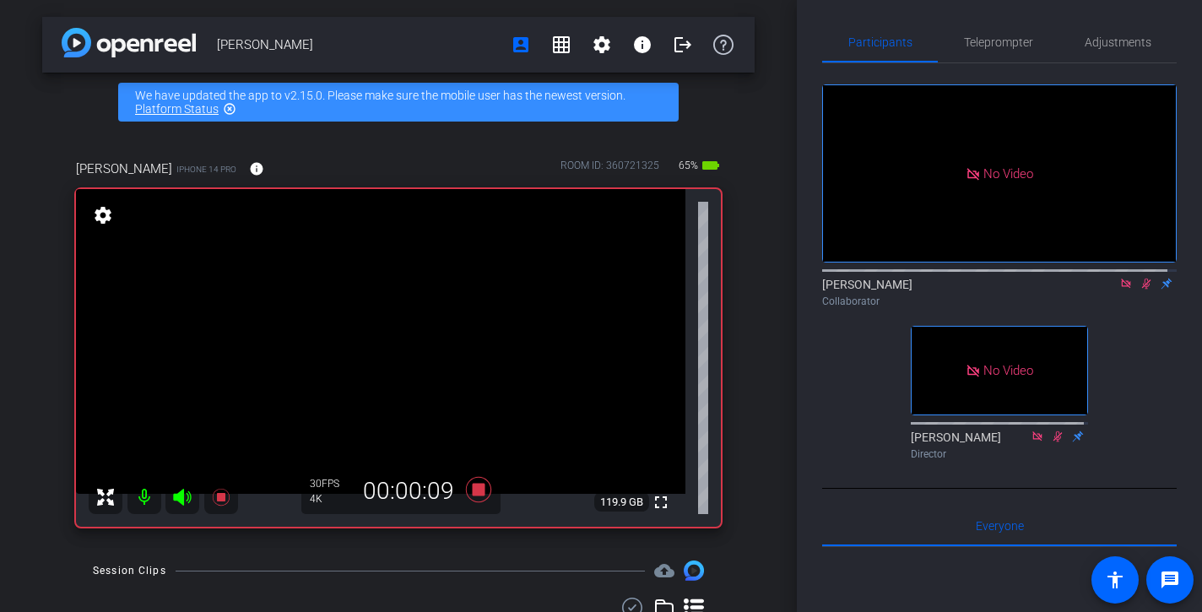
click at [1139, 289] on icon at bounding box center [1146, 284] width 14 height 12
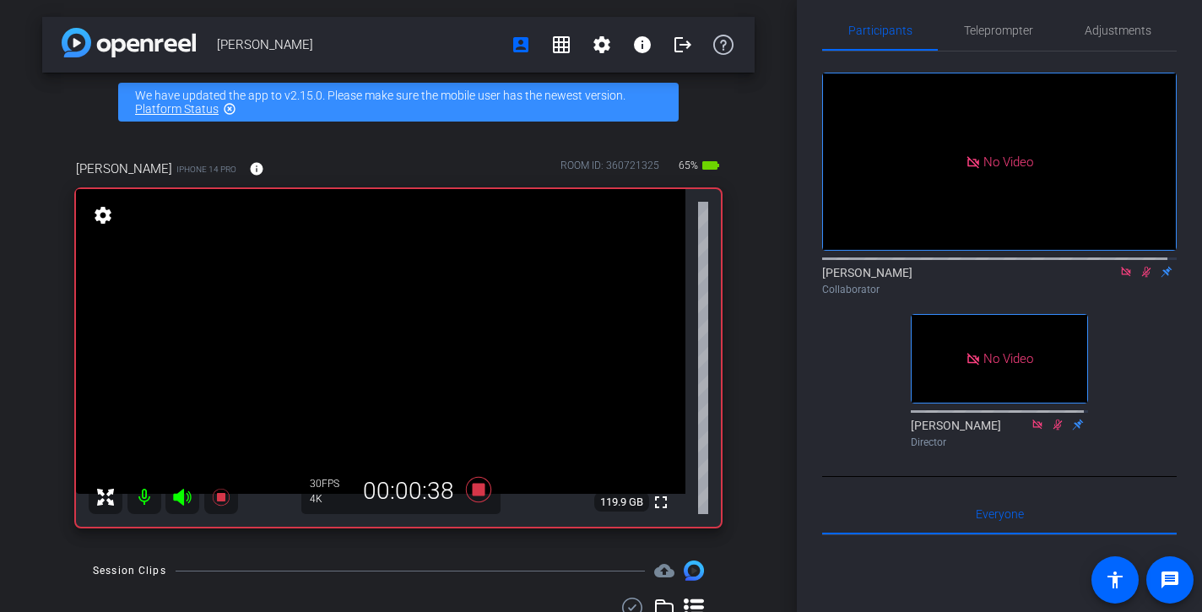
click at [1139, 297] on div "[PERSON_NAME] Collaborator" at bounding box center [999, 280] width 354 height 33
click at [1142, 277] on icon at bounding box center [1146, 271] width 9 height 11
click at [1139, 277] on icon at bounding box center [1146, 271] width 14 height 12
click at [1142, 277] on icon at bounding box center [1146, 271] width 9 height 11
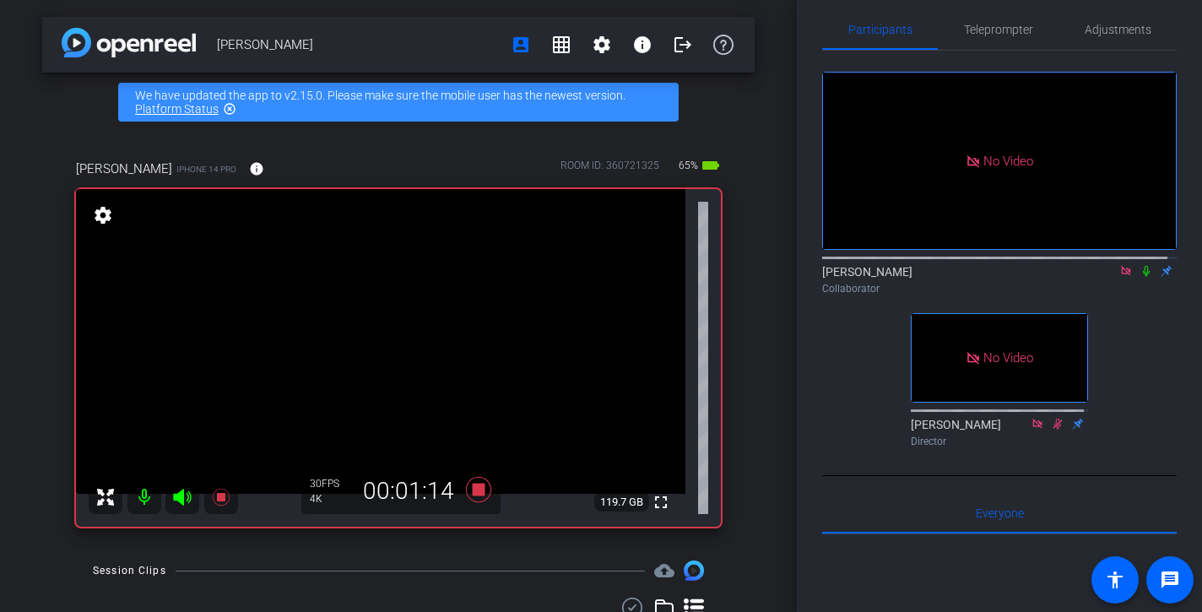
click at [1139, 277] on icon at bounding box center [1146, 271] width 14 height 12
click at [1142, 277] on icon at bounding box center [1146, 271] width 9 height 11
click at [1139, 277] on icon at bounding box center [1146, 271] width 14 height 12
click at [1142, 277] on icon at bounding box center [1146, 271] width 9 height 11
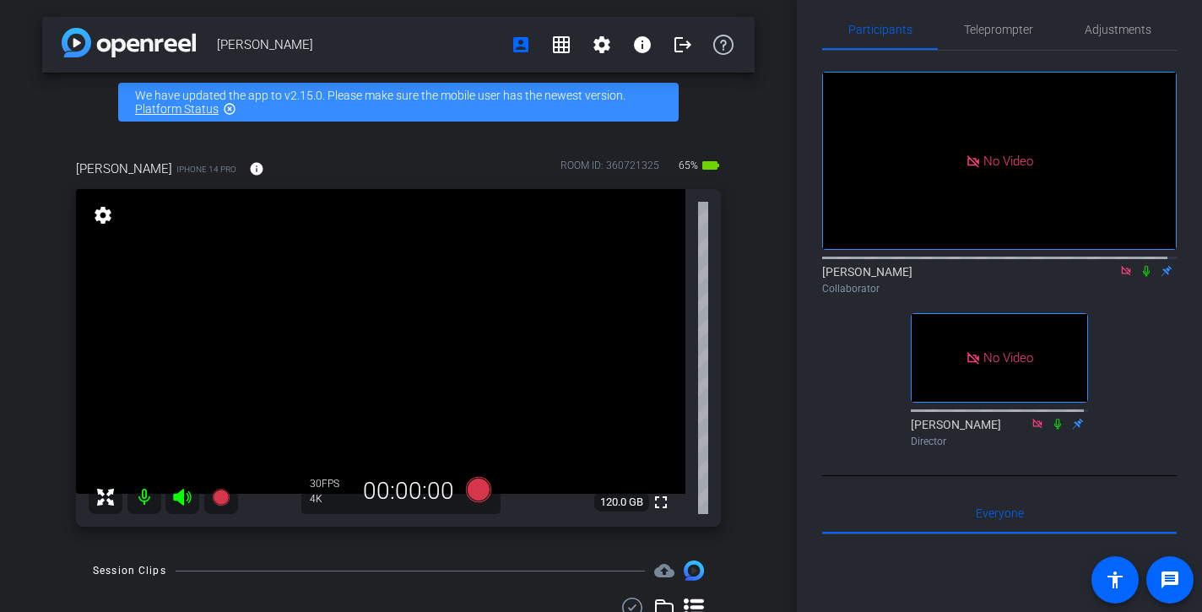
click at [1119, 277] on icon at bounding box center [1126, 271] width 14 height 12
